Goal: Task Accomplishment & Management: Use online tool/utility

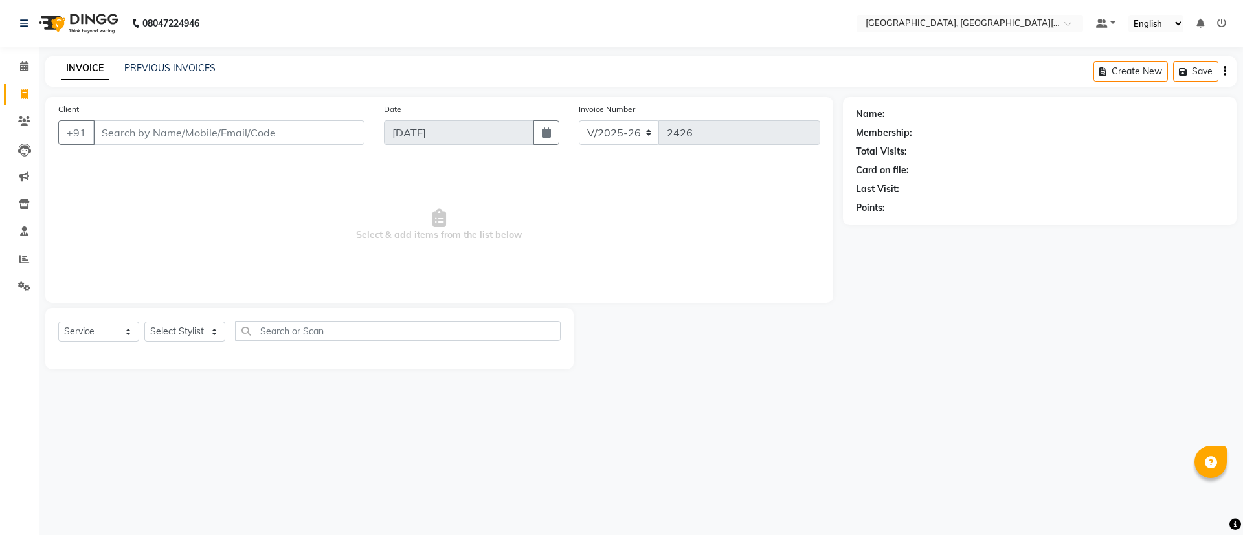
select select "4884"
select select "service"
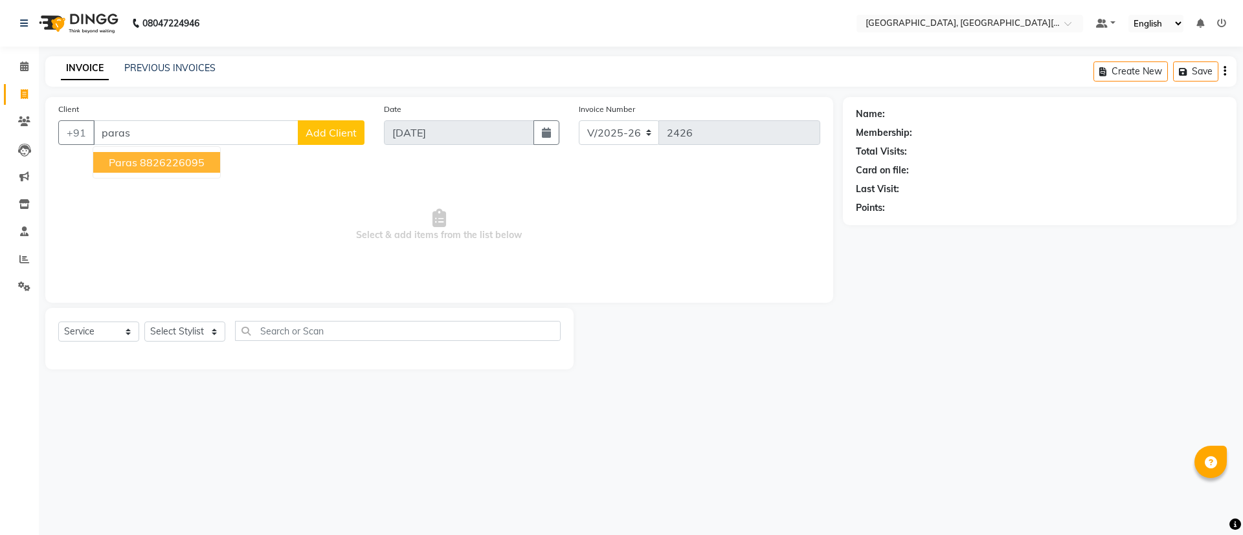
click at [148, 162] on ngb-highlight "8826226095" at bounding box center [172, 162] width 65 height 13
type input "8826226095"
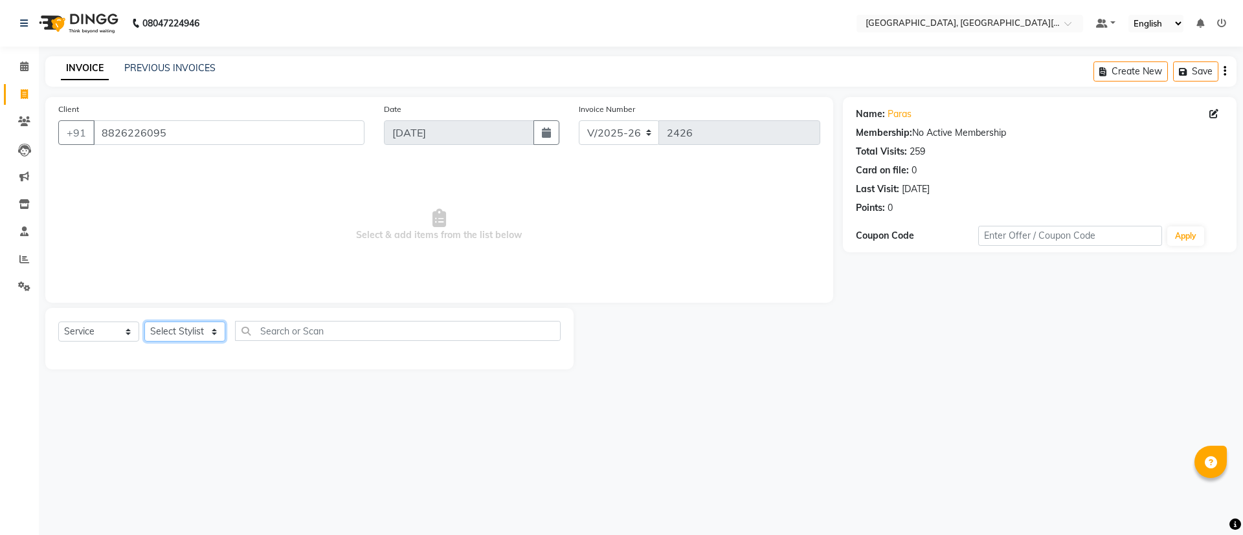
click at [192, 336] on select "Select Stylist [PERSON_NAME] [PERSON_NAME] GAURAV gulshan [PERSON_NAME] Manager…" at bounding box center [184, 332] width 81 height 20
select select "89451"
click at [144, 322] on select "Select Stylist [PERSON_NAME] [PERSON_NAME] GAURAV gulshan [PERSON_NAME] Manager…" at bounding box center [184, 332] width 81 height 20
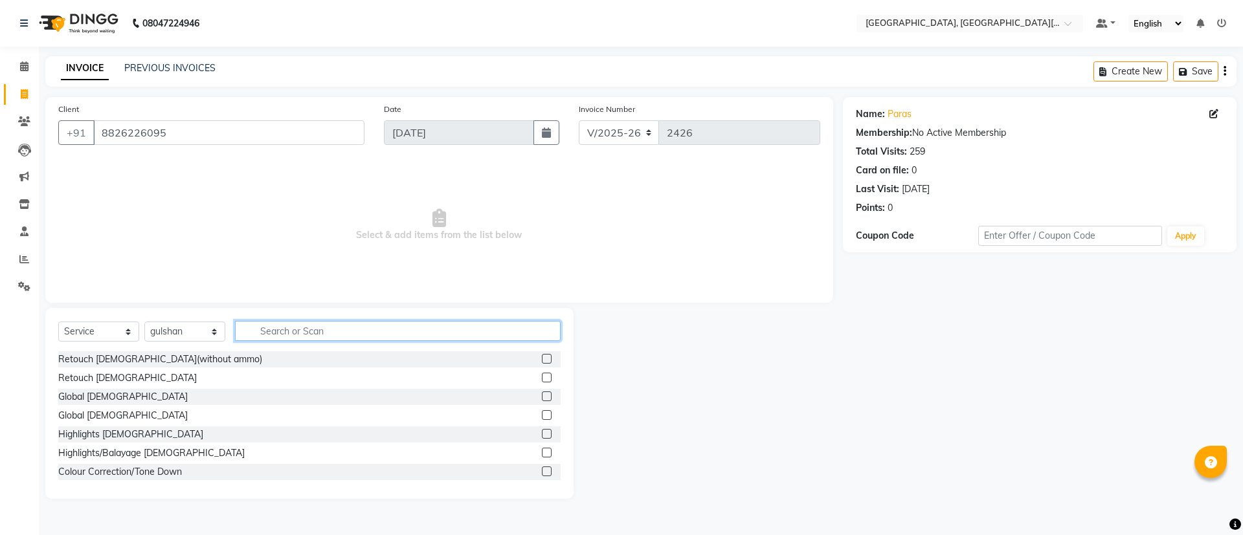
click at [296, 327] on input "text" at bounding box center [398, 331] width 326 height 20
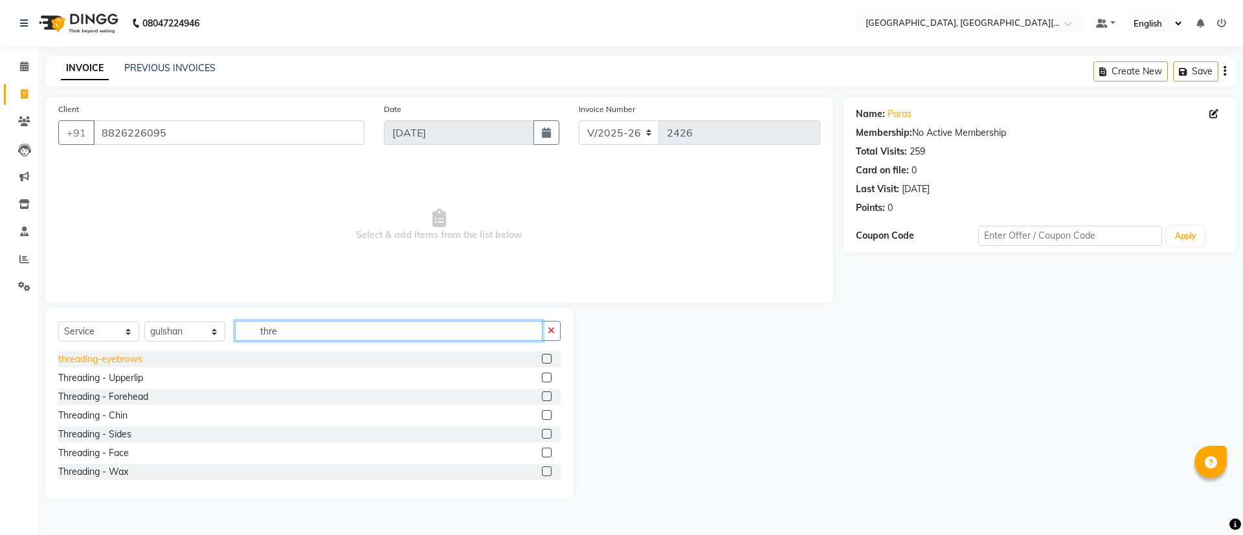
type input "thre"
click at [119, 355] on div "threading-eyebrows" at bounding box center [100, 360] width 84 height 14
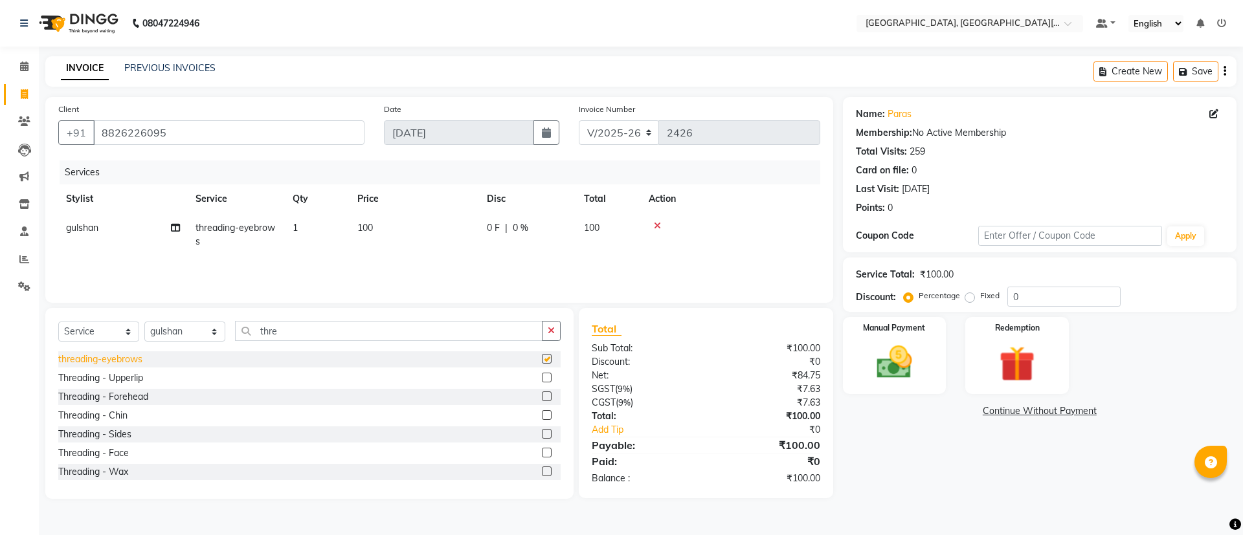
checkbox input "false"
click at [131, 377] on div "Threading - Upperlip" at bounding box center [100, 379] width 85 height 14
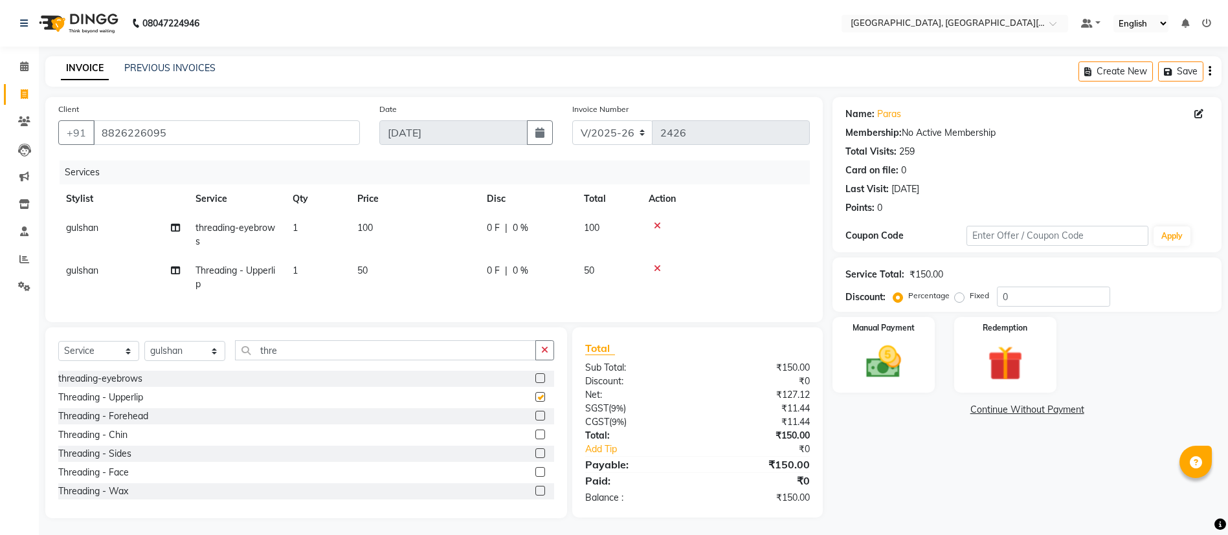
checkbox input "false"
click at [891, 385] on div "Manual Payment" at bounding box center [883, 355] width 106 height 79
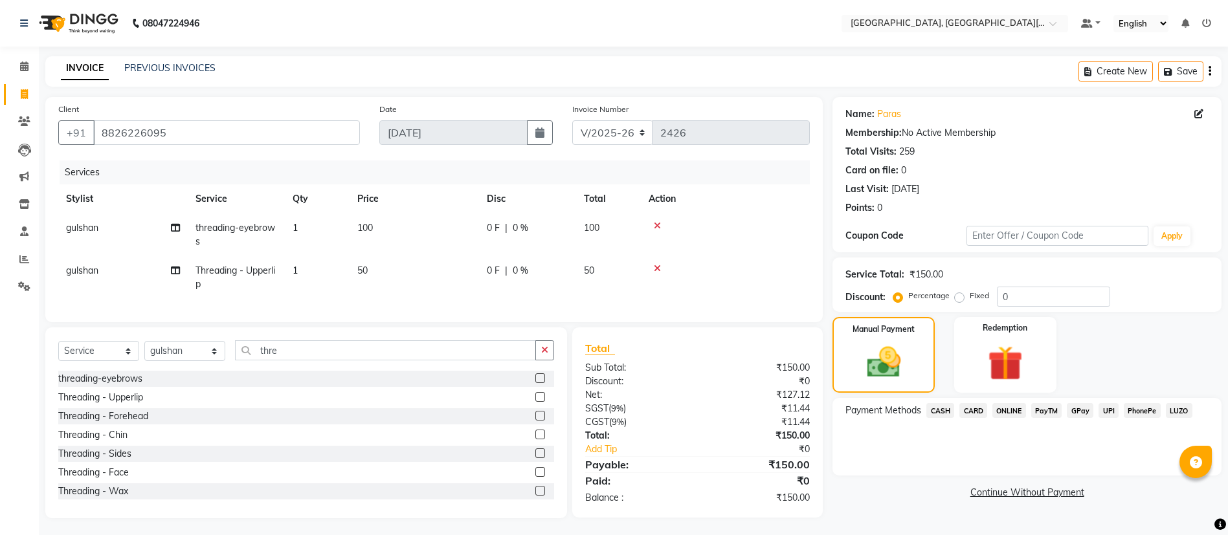
click at [1113, 408] on span "UPI" at bounding box center [1108, 410] width 20 height 15
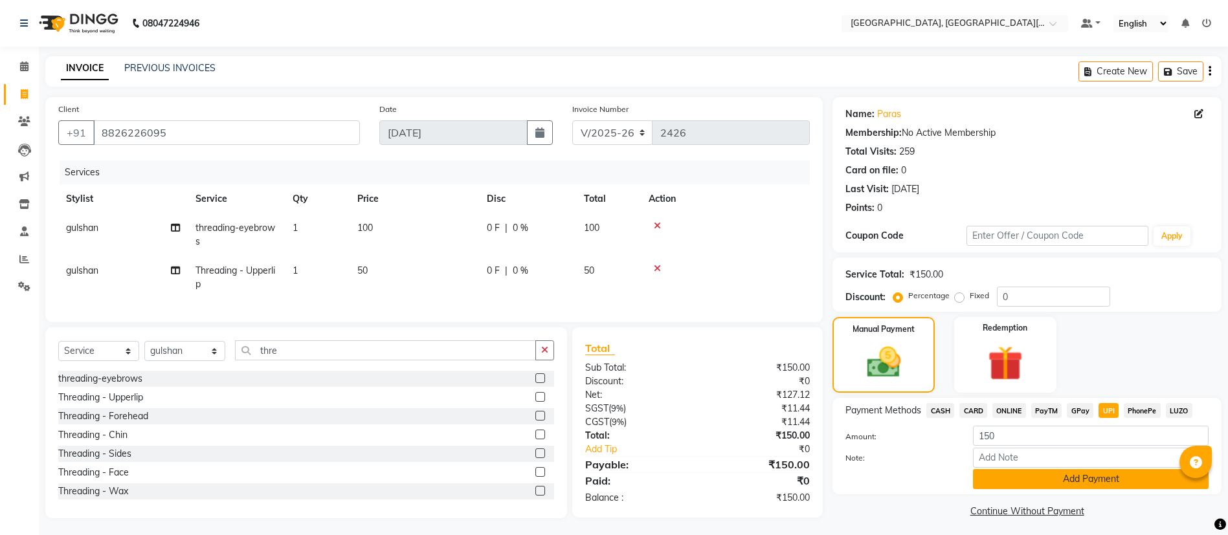
click at [1083, 483] on button "Add Payment" at bounding box center [1091, 479] width 236 height 20
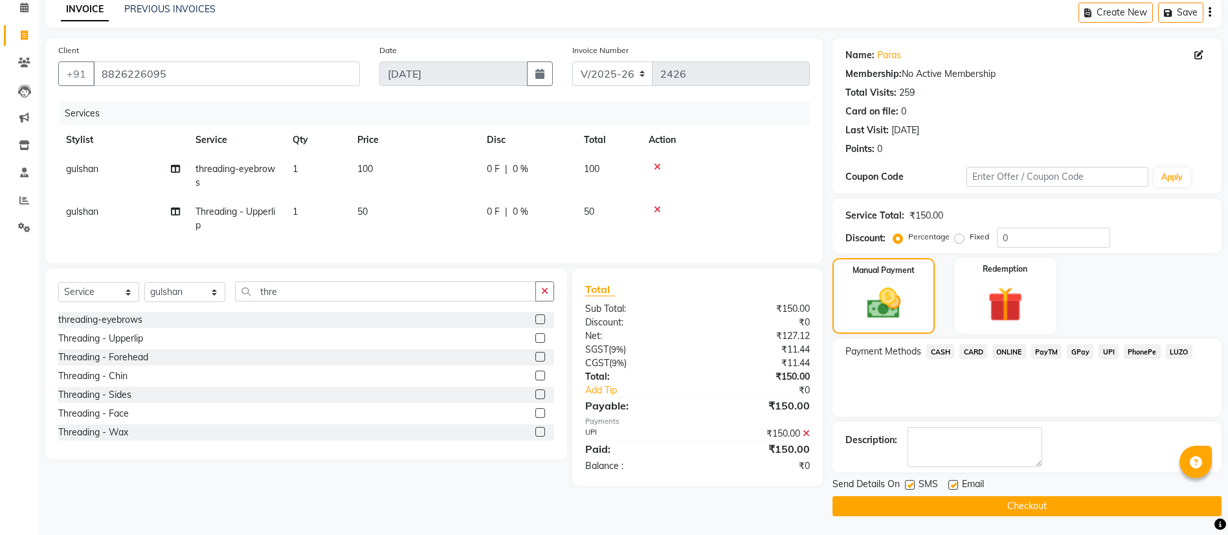
scroll to position [60, 0]
click at [1072, 505] on button "Checkout" at bounding box center [1026, 506] width 389 height 20
